Goal: Task Accomplishment & Management: Manage account settings

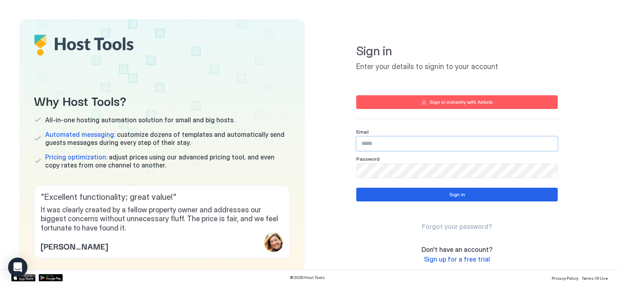
click at [370, 141] on input "Input Field" at bounding box center [457, 144] width 201 height 14
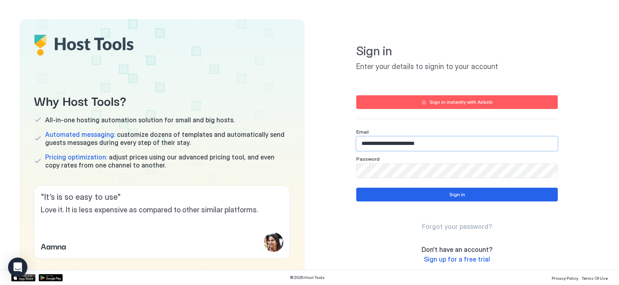
type input "**********"
click at [370, 158] on span "Password" at bounding box center [367, 159] width 23 height 6
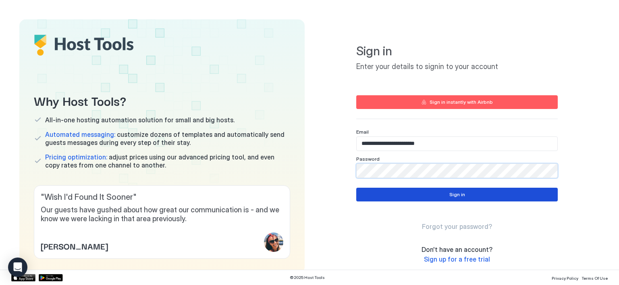
click at [416, 195] on button "Sign in" at bounding box center [457, 194] width 202 height 14
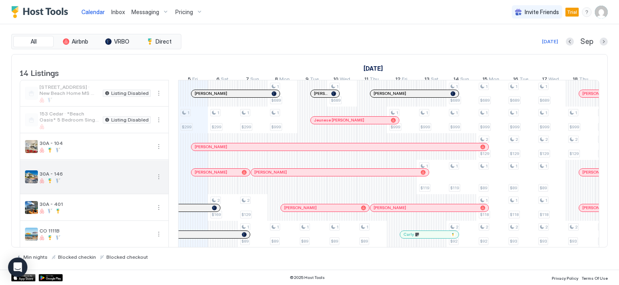
scroll to position [40, 0]
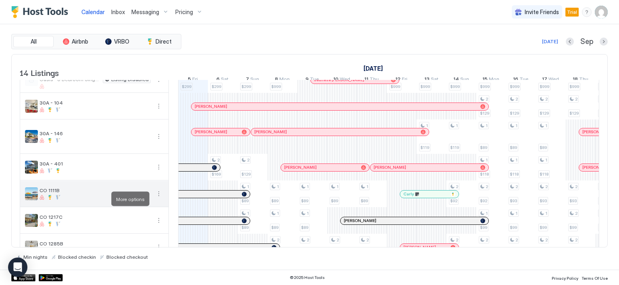
click at [161, 198] on button "More options" at bounding box center [159, 194] width 10 height 10
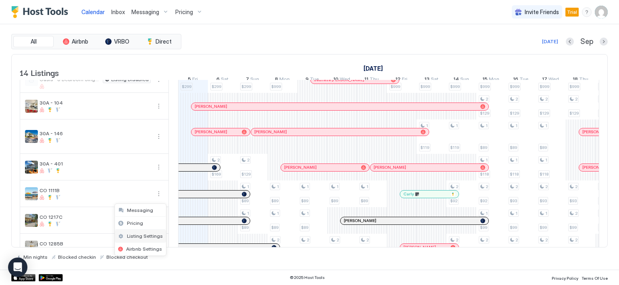
click at [139, 234] on span "Listing Settings" at bounding box center [145, 236] width 36 height 6
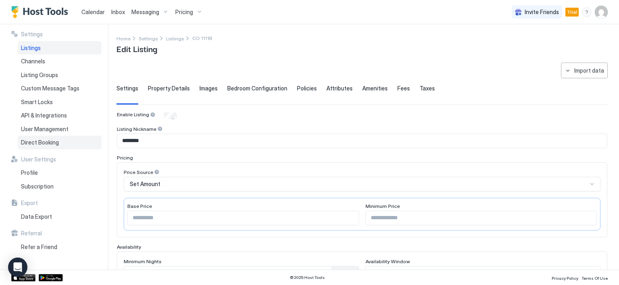
click at [48, 141] on span "Direct Booking" at bounding box center [40, 142] width 38 height 7
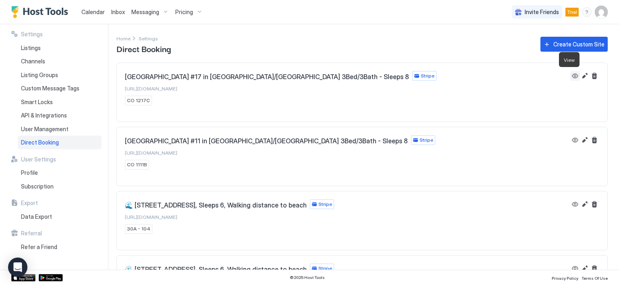
click at [570, 75] on button "View" at bounding box center [575, 76] width 10 height 10
